Goal: Transaction & Acquisition: Download file/media

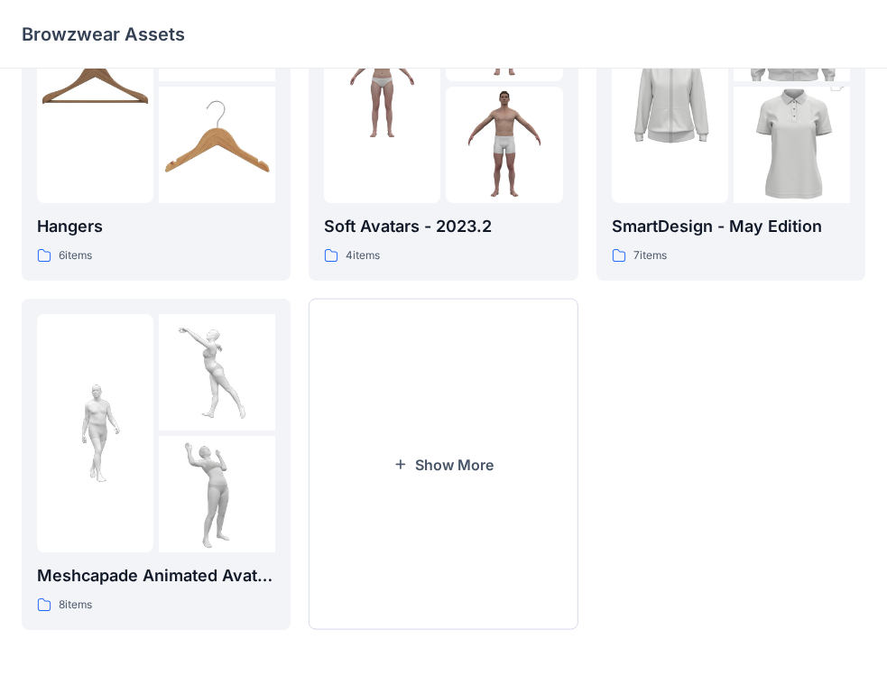
scroll to position [495, 0]
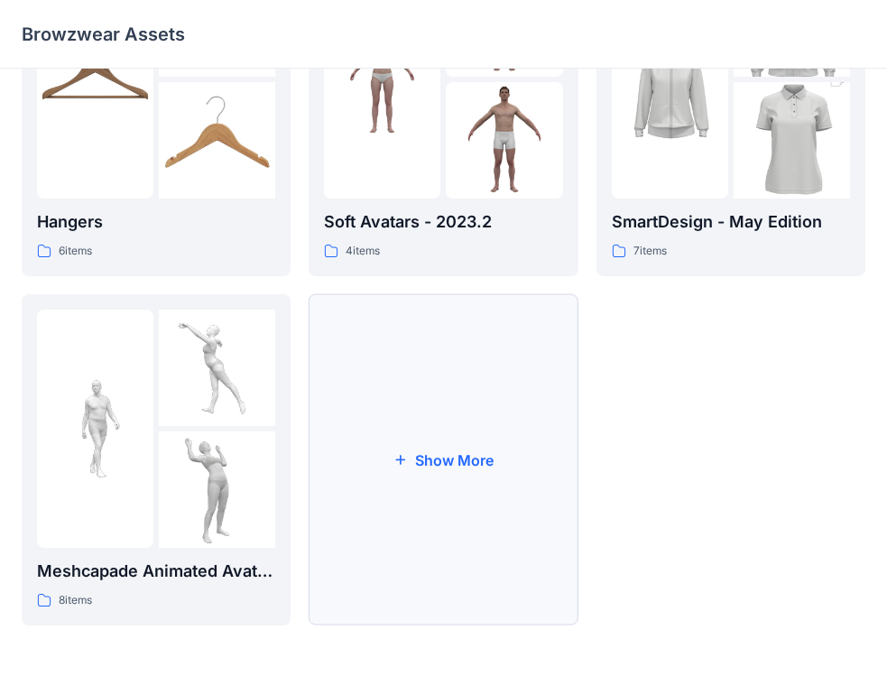
click at [454, 461] on button "Show More" at bounding box center [443, 459] width 269 height 331
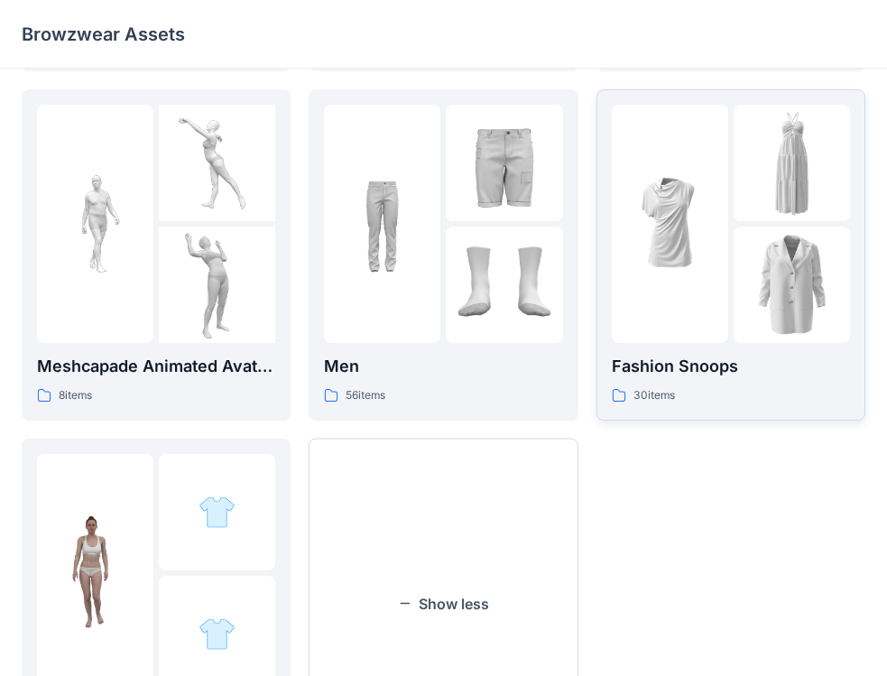
scroll to position [765, 0]
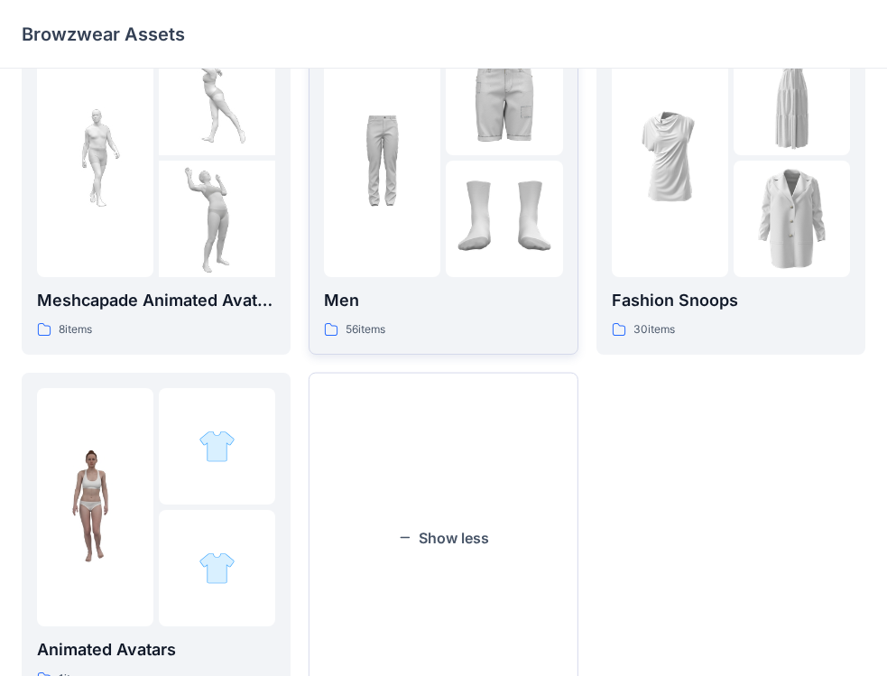
click at [432, 321] on div "56 items" at bounding box center [443, 329] width 238 height 19
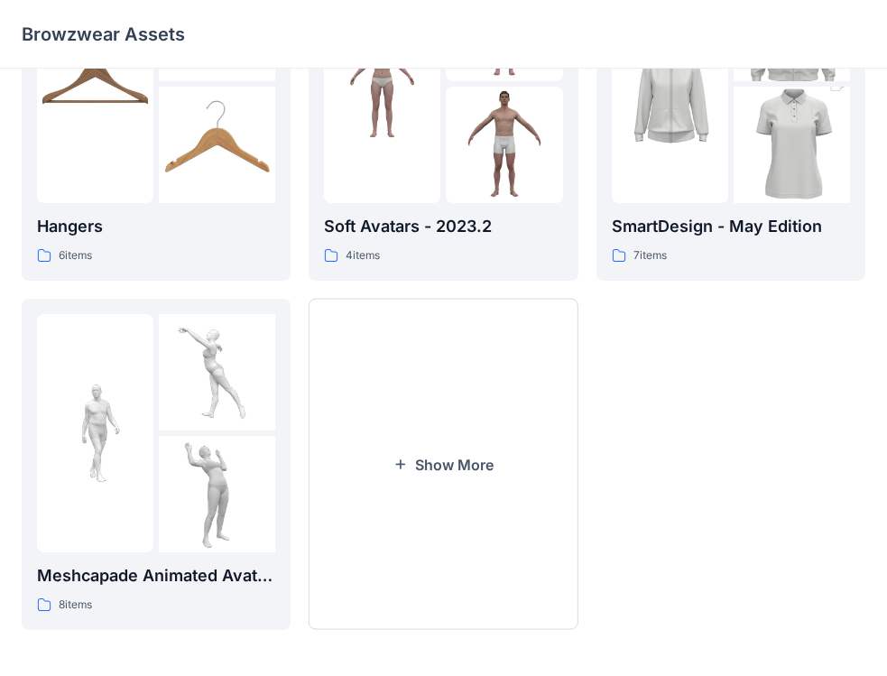
scroll to position [495, 0]
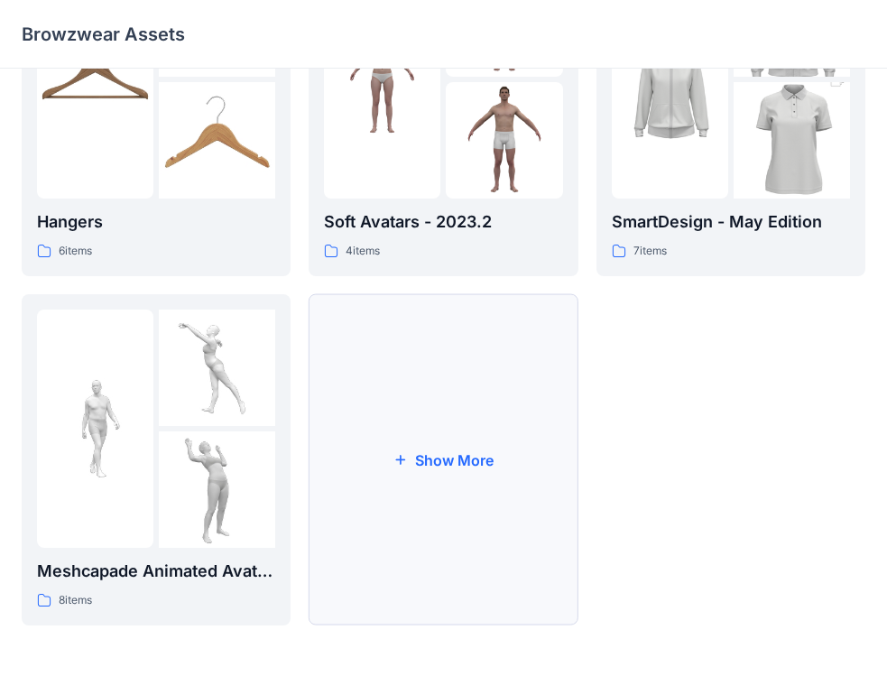
click at [456, 459] on button "Show More" at bounding box center [443, 459] width 269 height 331
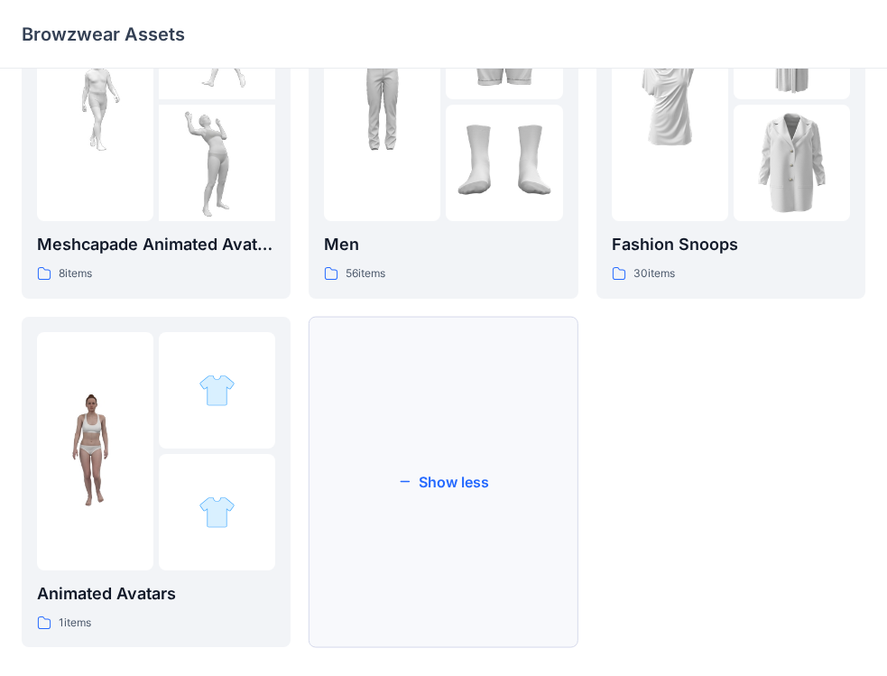
scroll to position [843, 0]
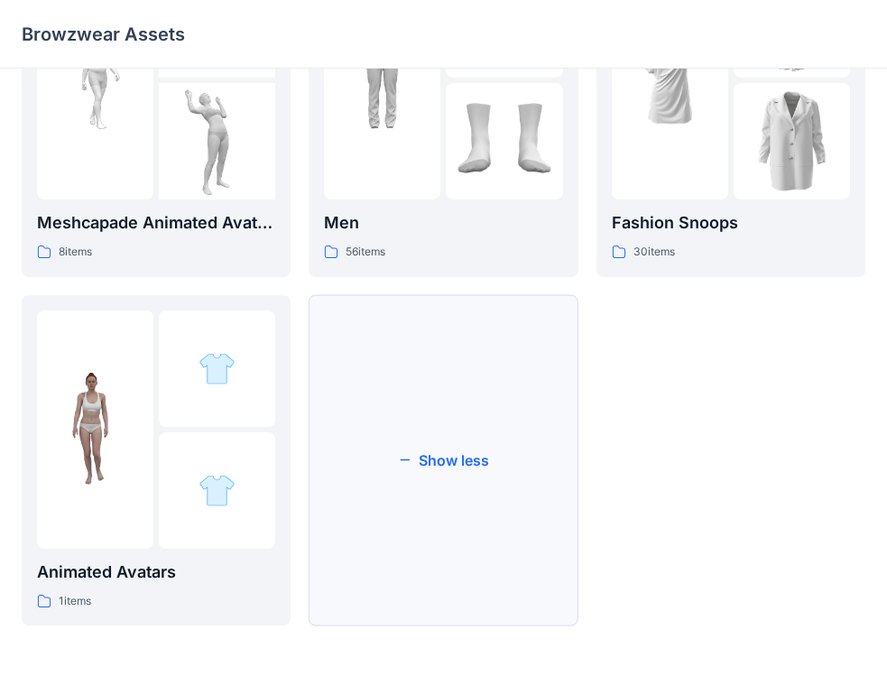
click at [468, 465] on button "Show less" at bounding box center [443, 460] width 269 height 331
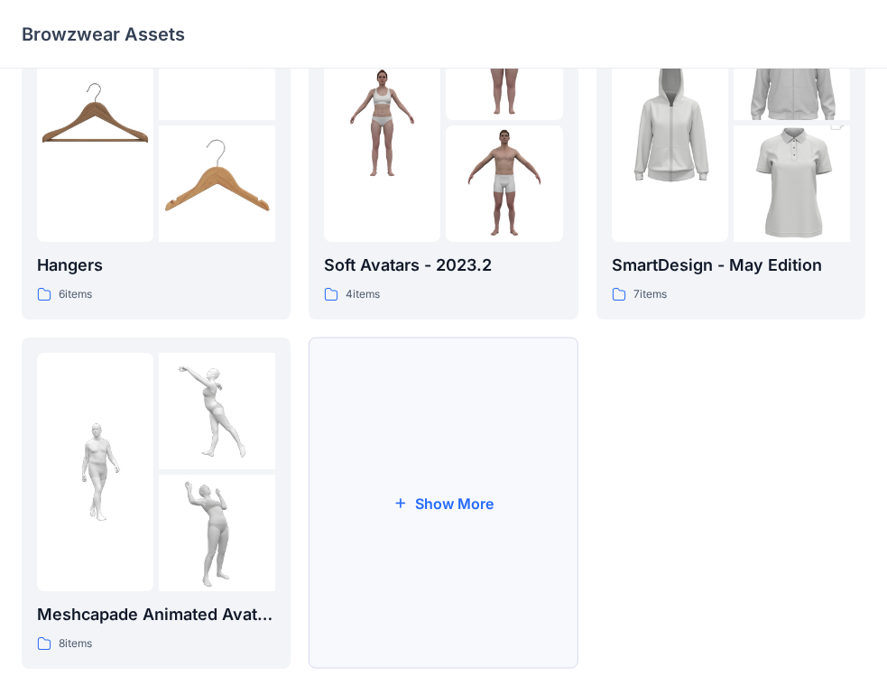
scroll to position [495, 0]
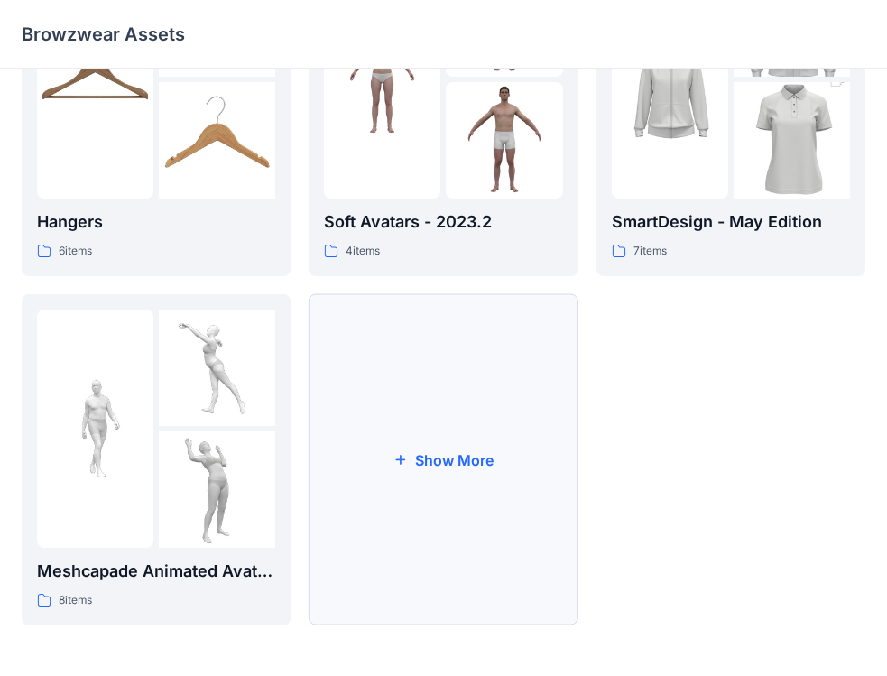
click at [439, 464] on button "Show More" at bounding box center [443, 459] width 269 height 331
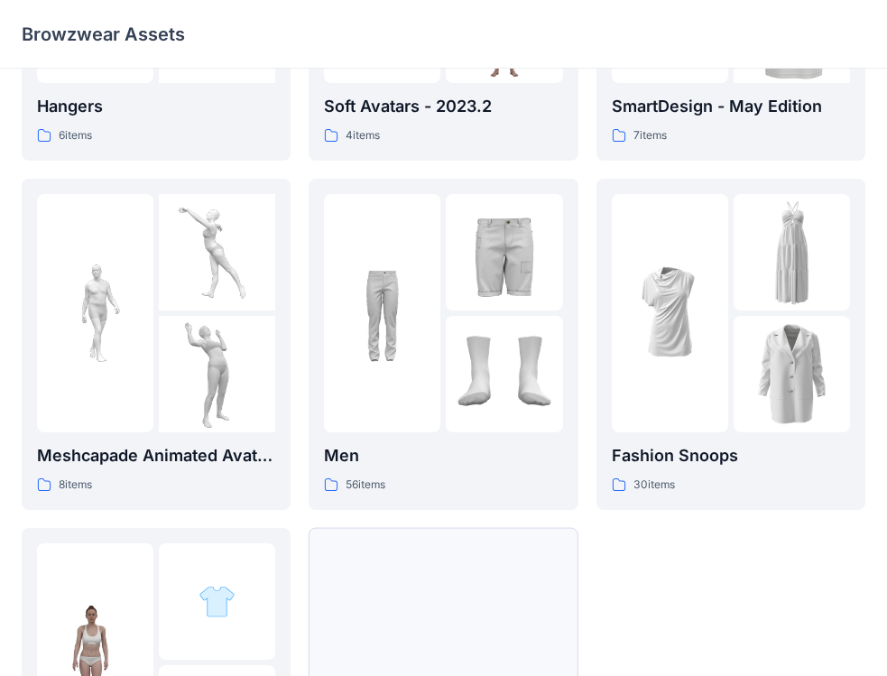
scroll to position [843, 0]
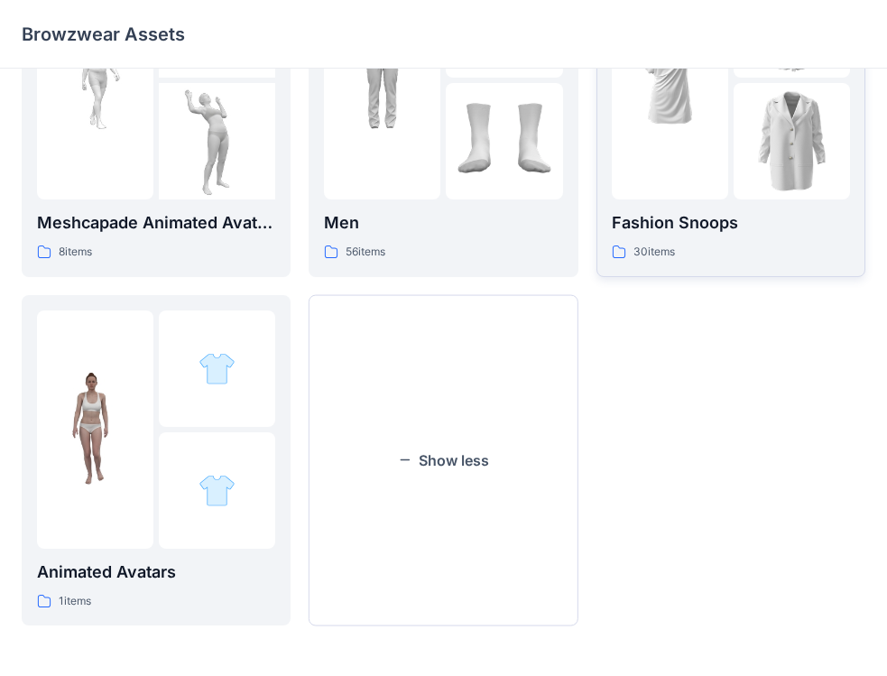
click at [698, 224] on p "Fashion Snoops" at bounding box center [731, 222] width 238 height 25
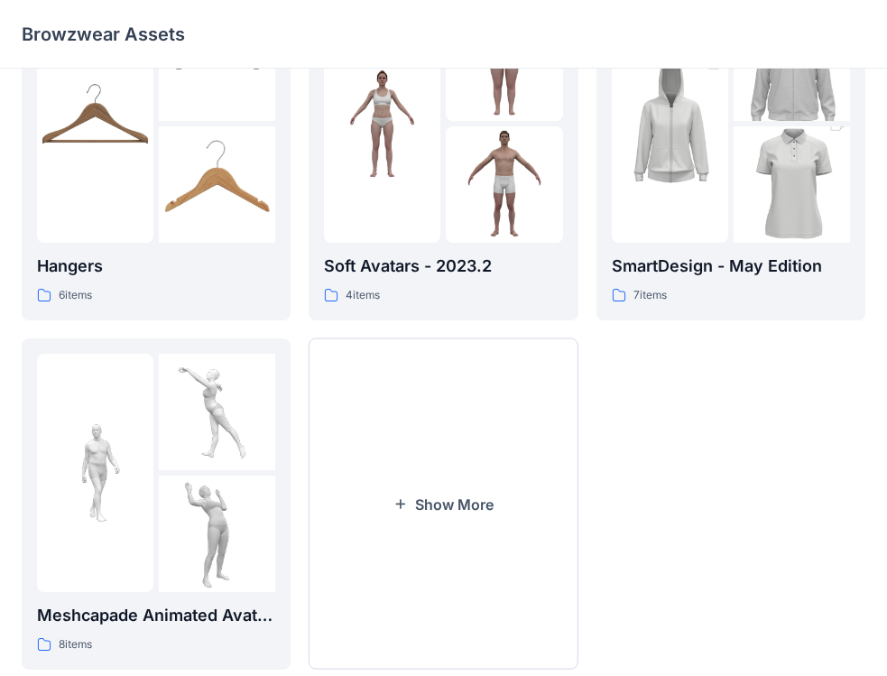
scroll to position [495, 0]
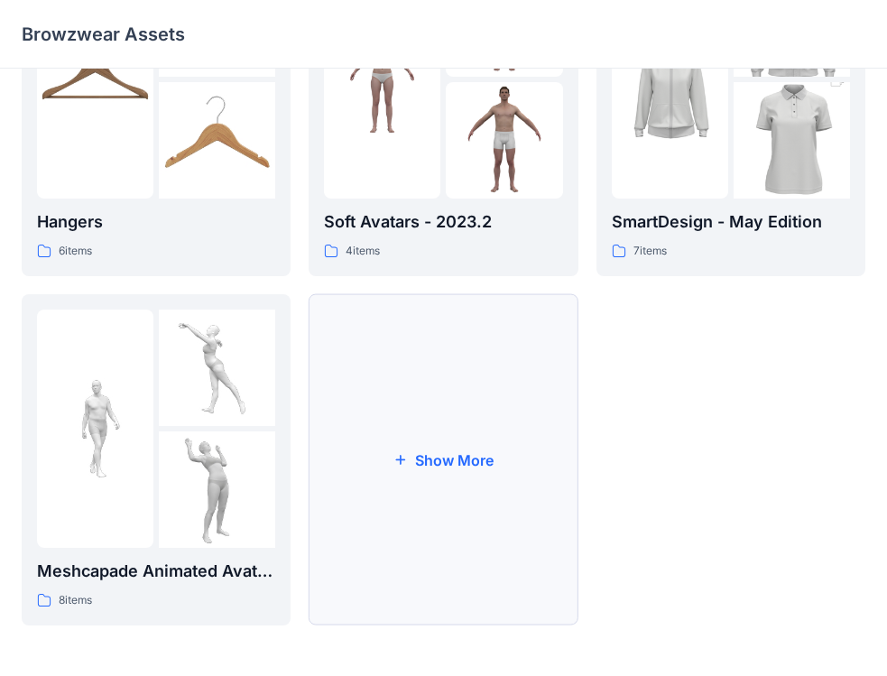
click at [421, 468] on button "Show More" at bounding box center [443, 459] width 269 height 331
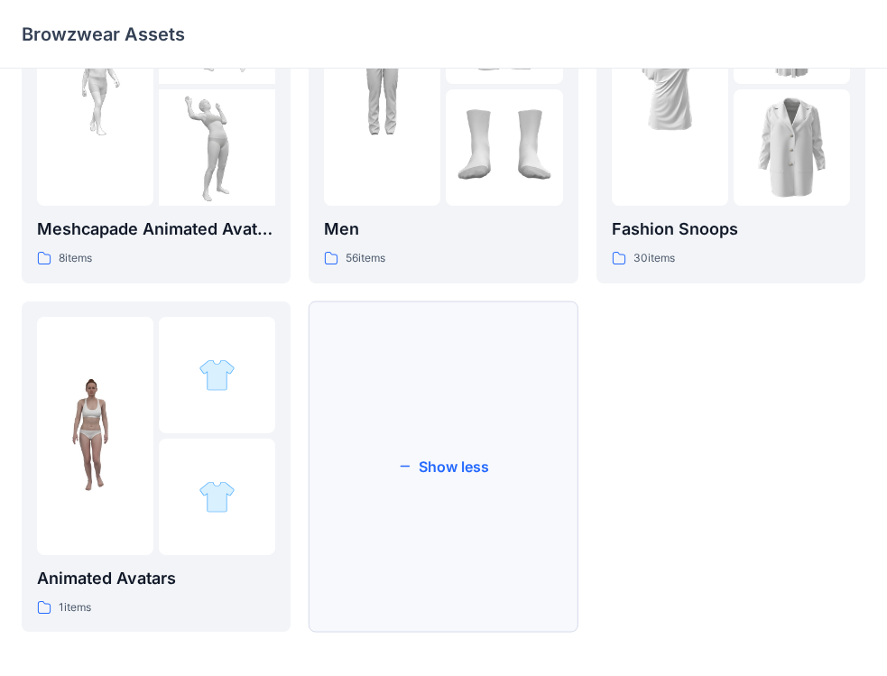
scroll to position [843, 0]
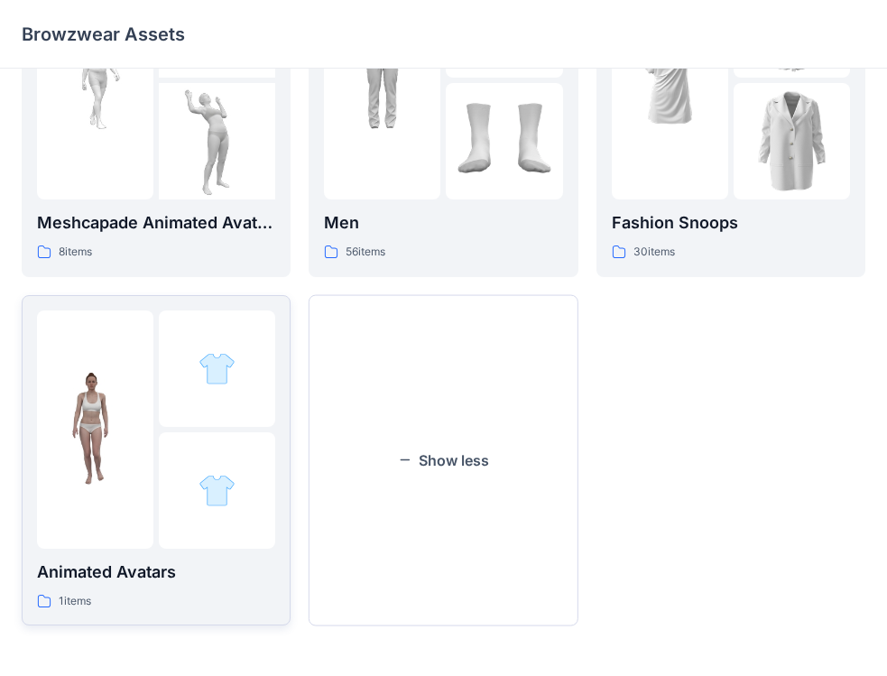
click at [210, 585] on div "Animated Avatars 1 items" at bounding box center [156, 585] width 238 height 51
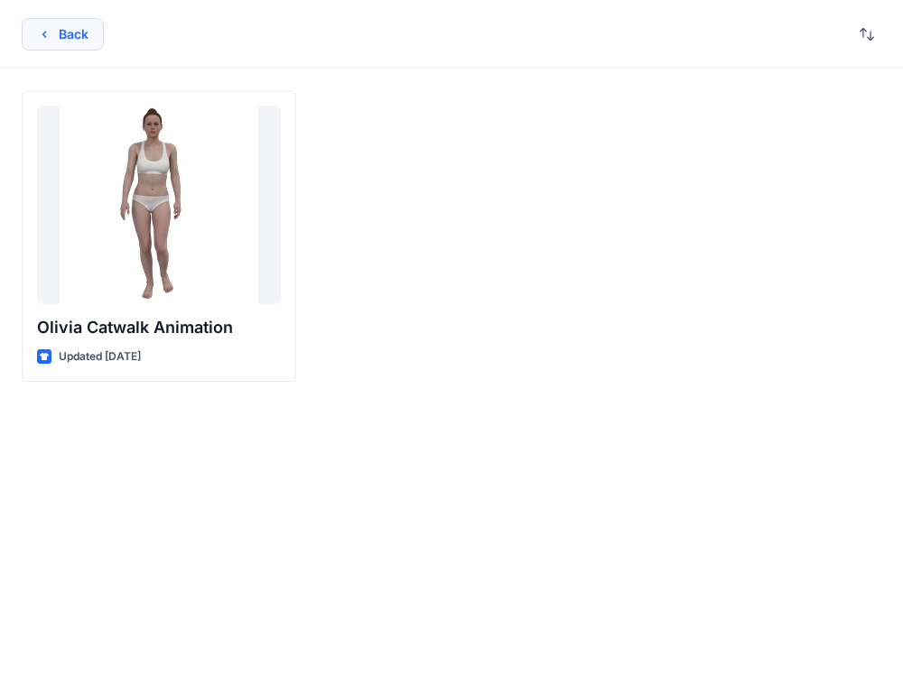
click at [83, 29] on button "Back" at bounding box center [63, 34] width 82 height 32
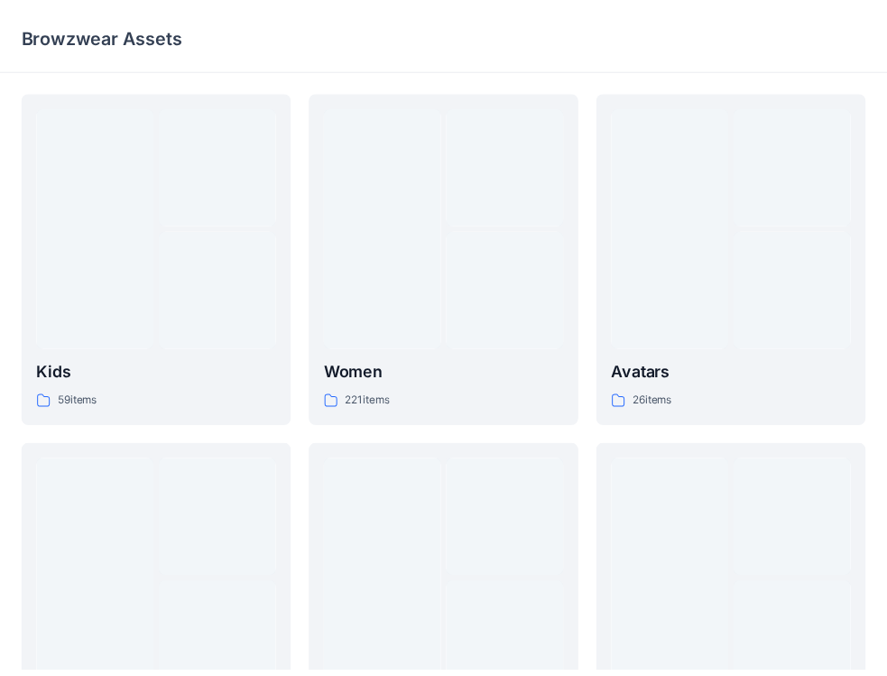
scroll to position [843, 0]
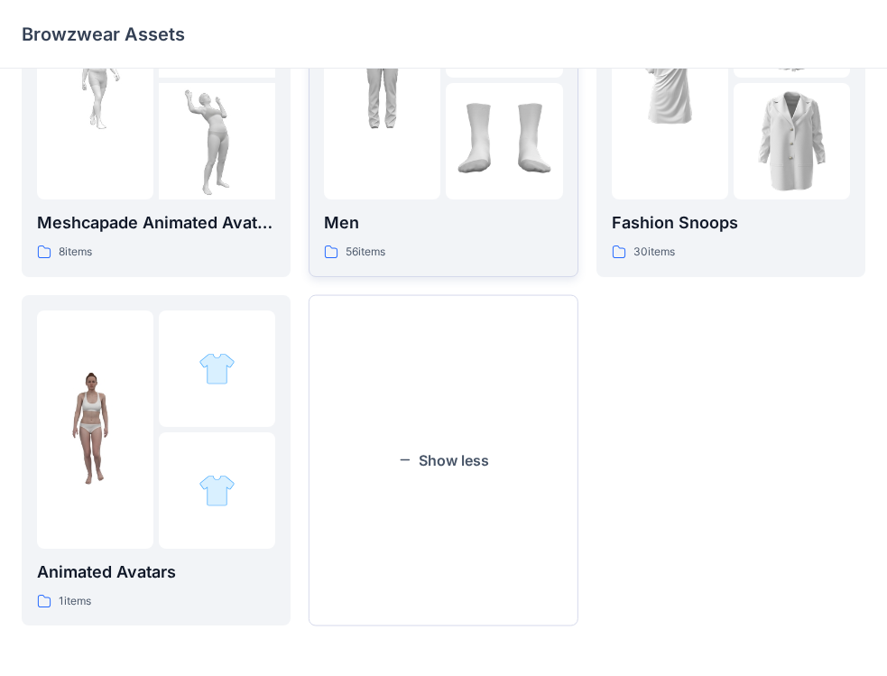
click at [428, 246] on div "56 items" at bounding box center [443, 252] width 238 height 19
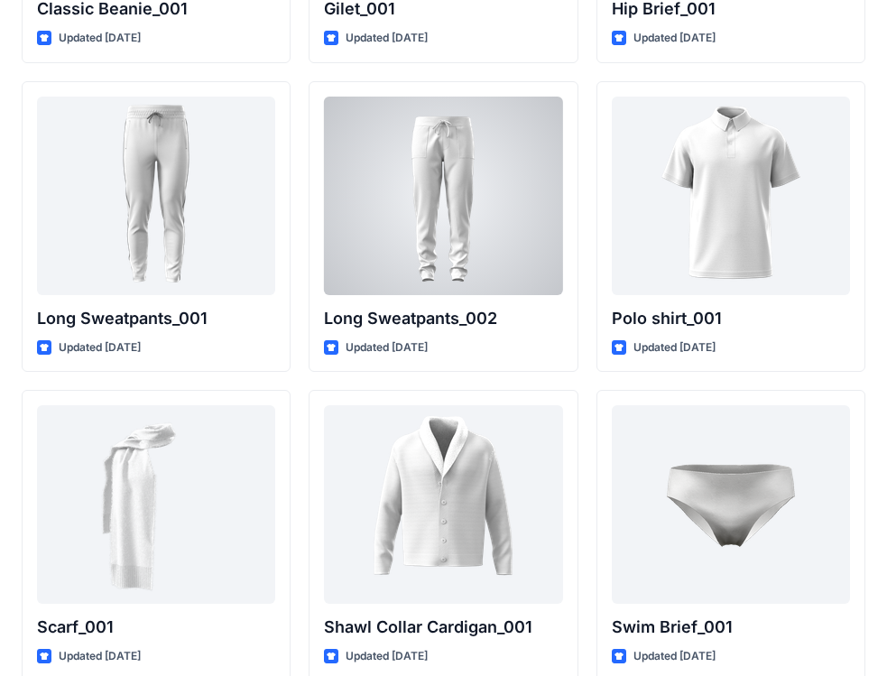
scroll to position [3735, 0]
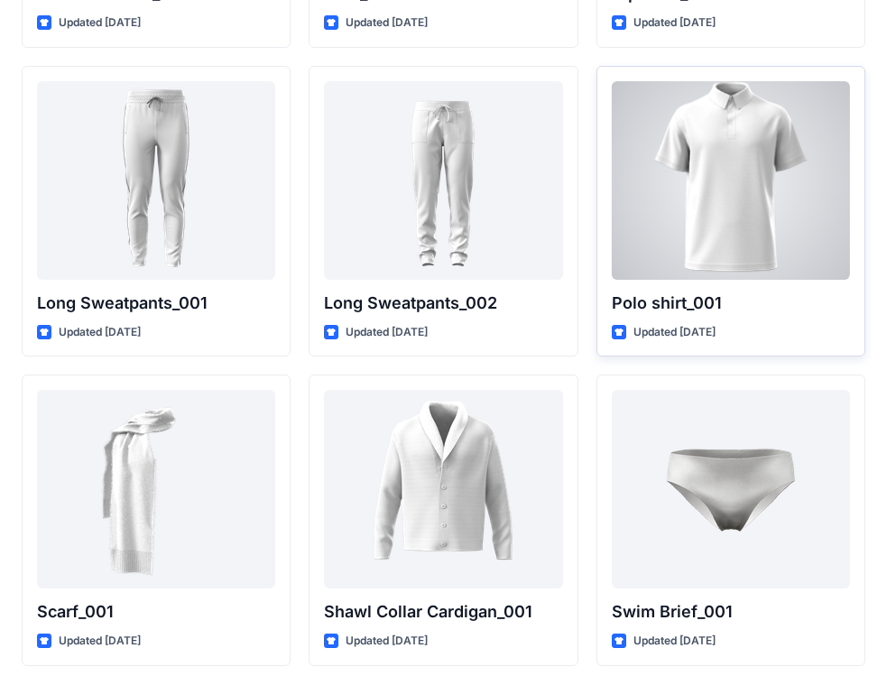
click at [780, 159] on div at bounding box center [731, 180] width 238 height 199
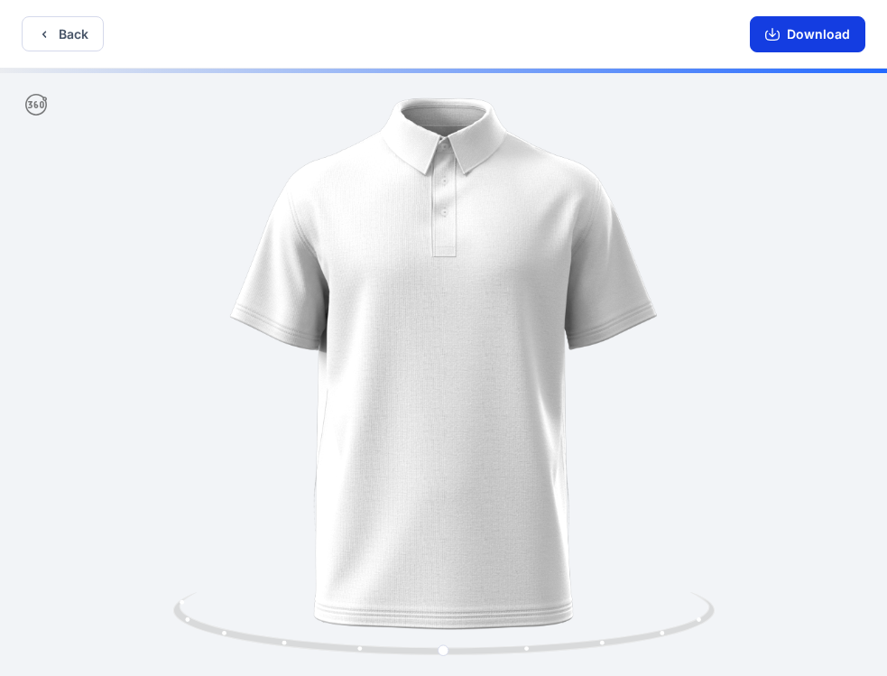
click at [837, 43] on button "Download" at bounding box center [808, 34] width 116 height 36
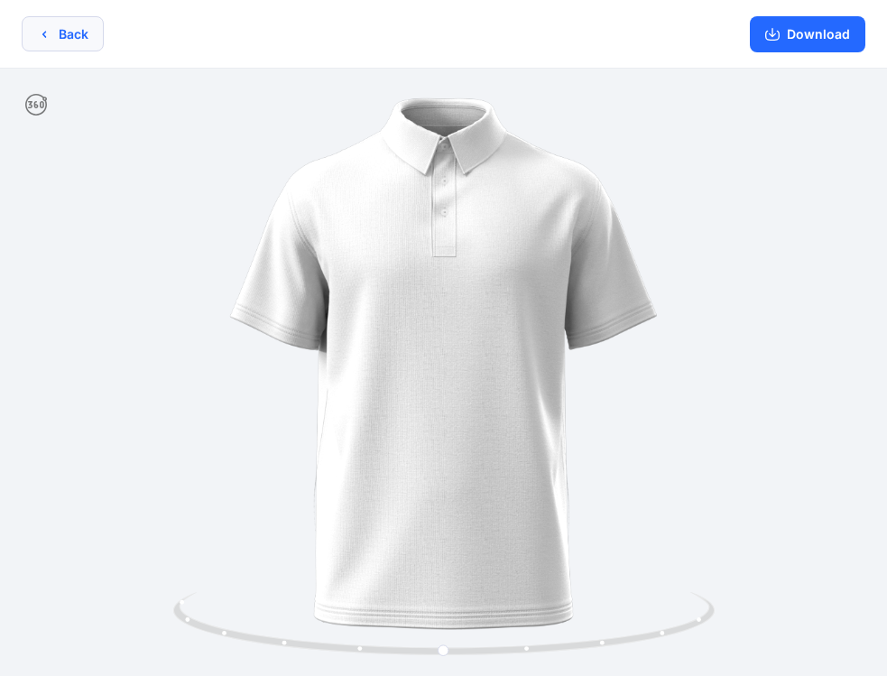
click at [50, 42] on button "Back" at bounding box center [63, 33] width 82 height 35
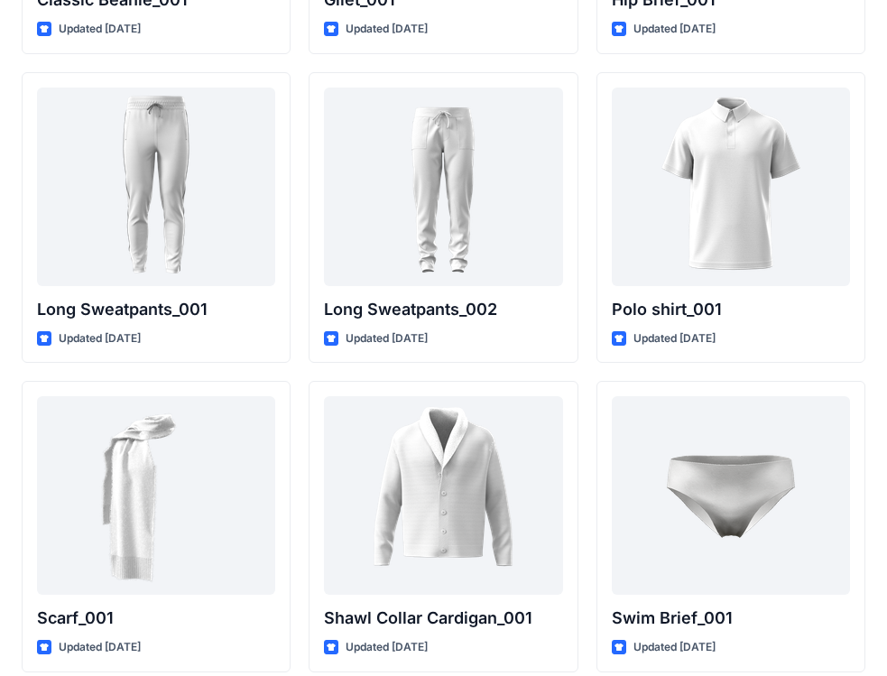
scroll to position [3611, 0]
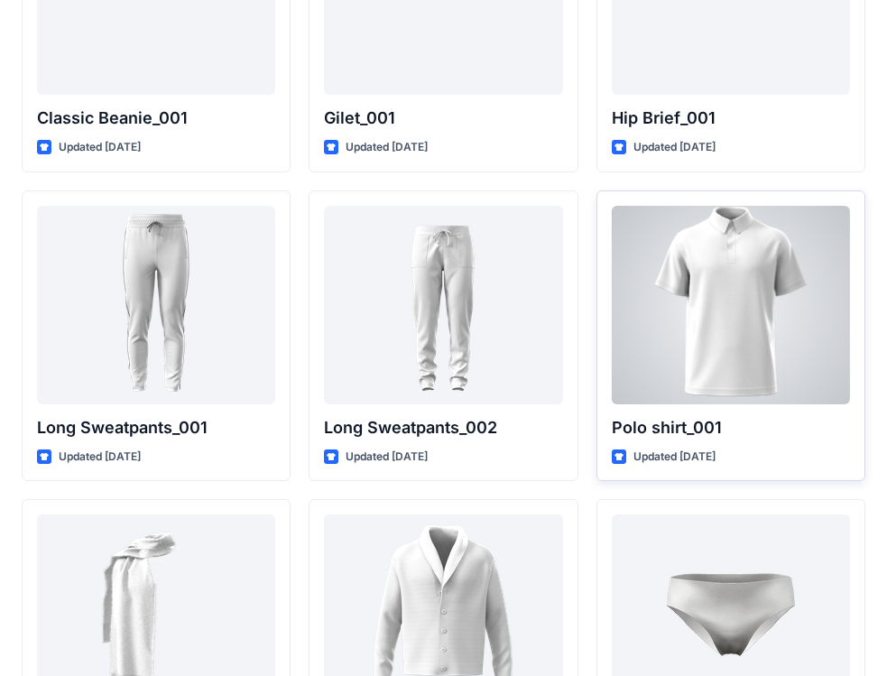
click at [737, 363] on div at bounding box center [731, 305] width 238 height 199
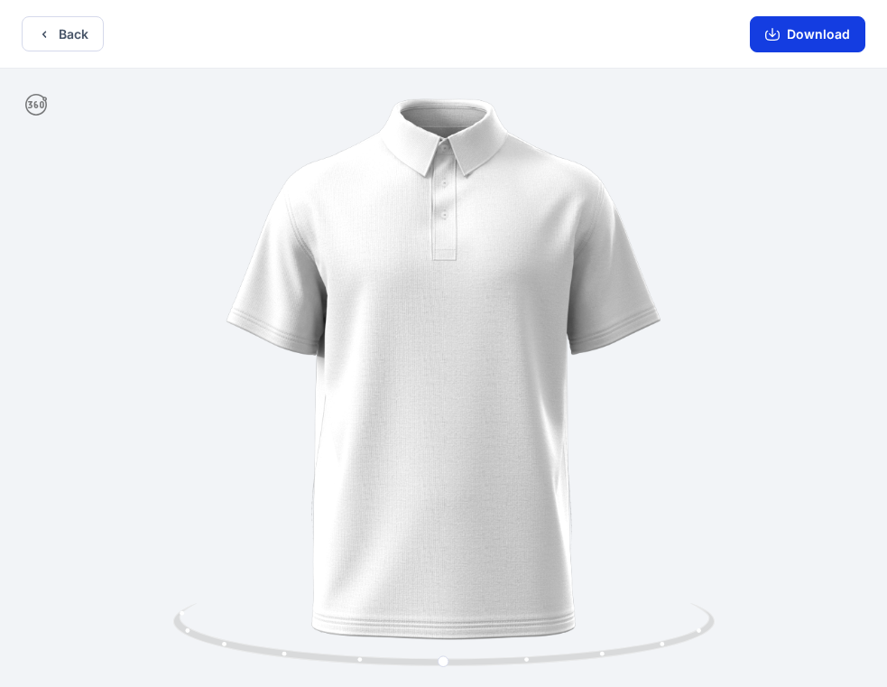
click at [815, 40] on button "Download" at bounding box center [808, 34] width 116 height 36
